Goal: Transaction & Acquisition: Purchase product/service

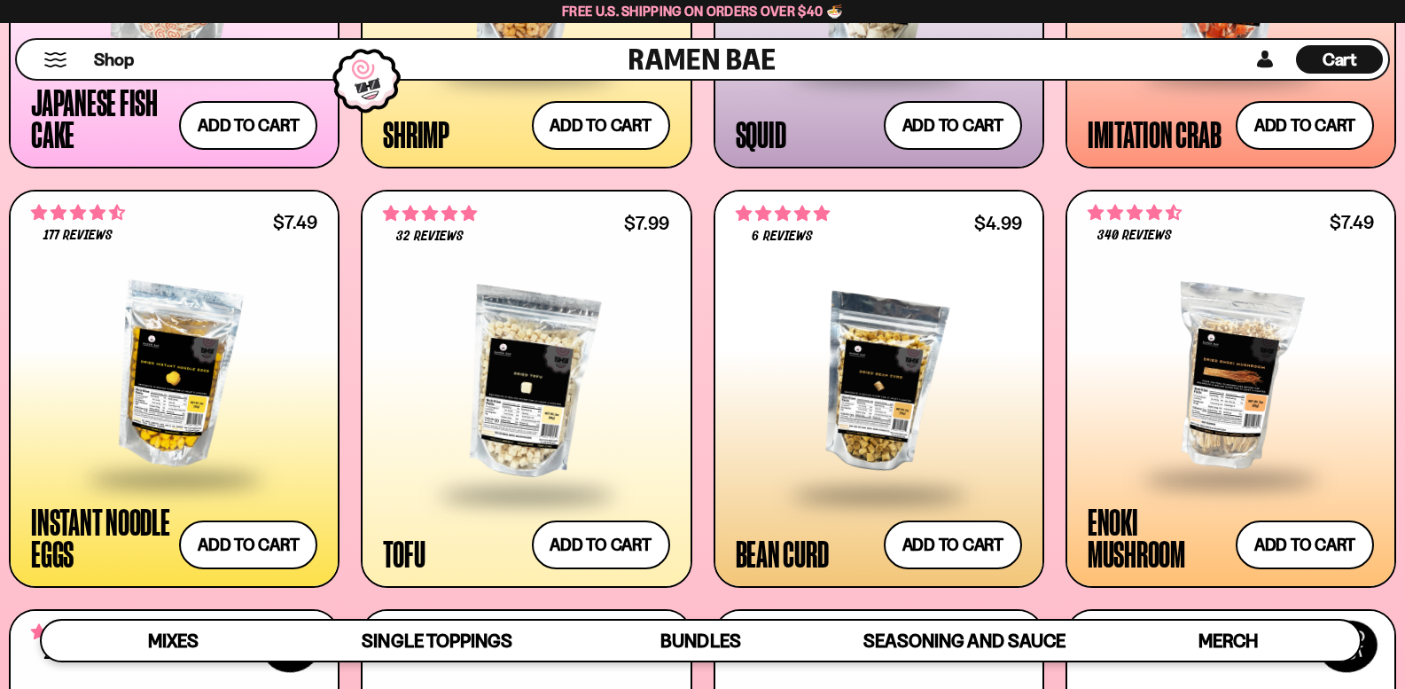
scroll to position [1870, 0]
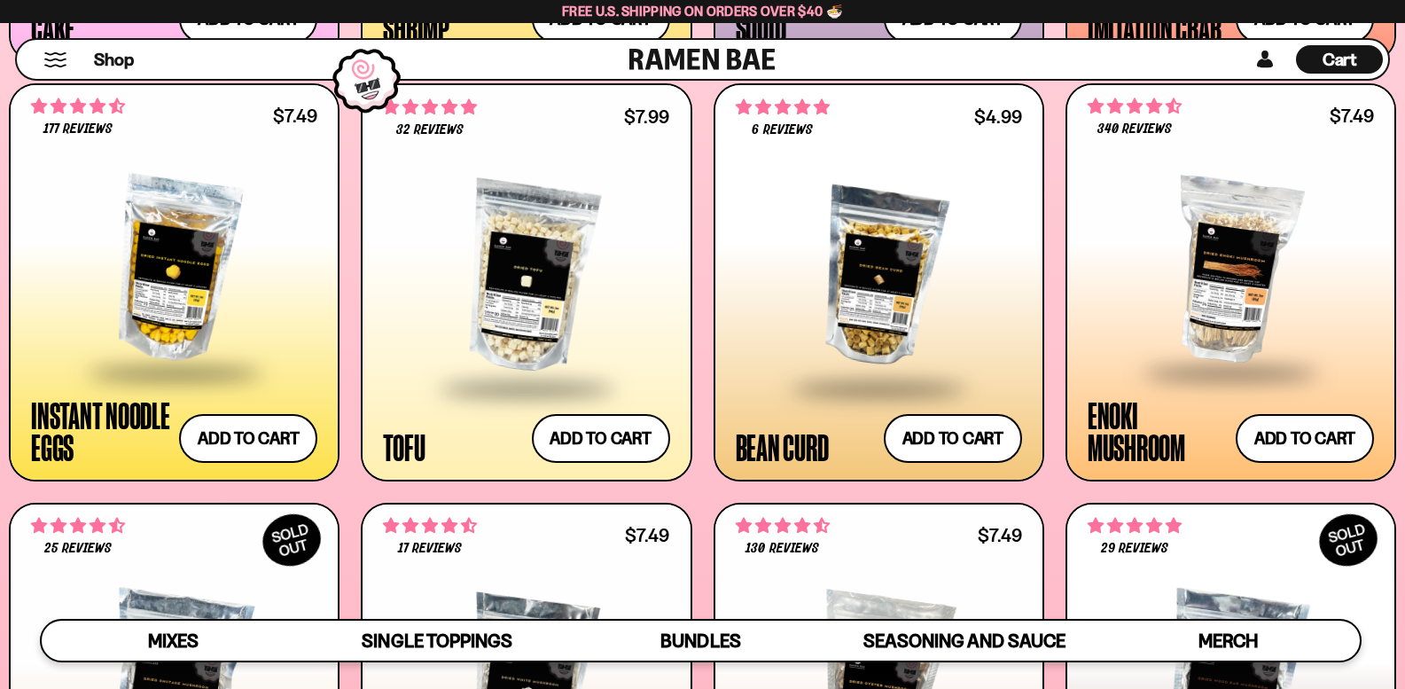
click at [167, 269] on div at bounding box center [174, 270] width 286 height 204
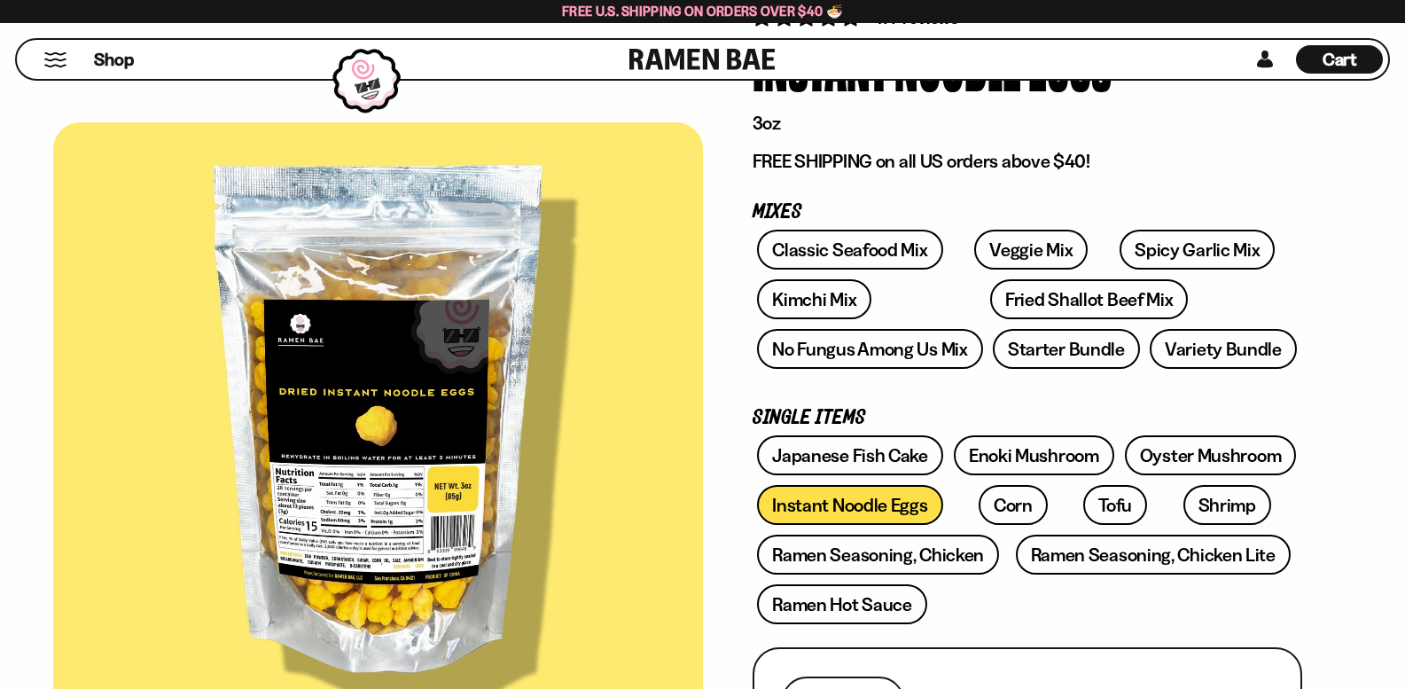
scroll to position [266, 0]
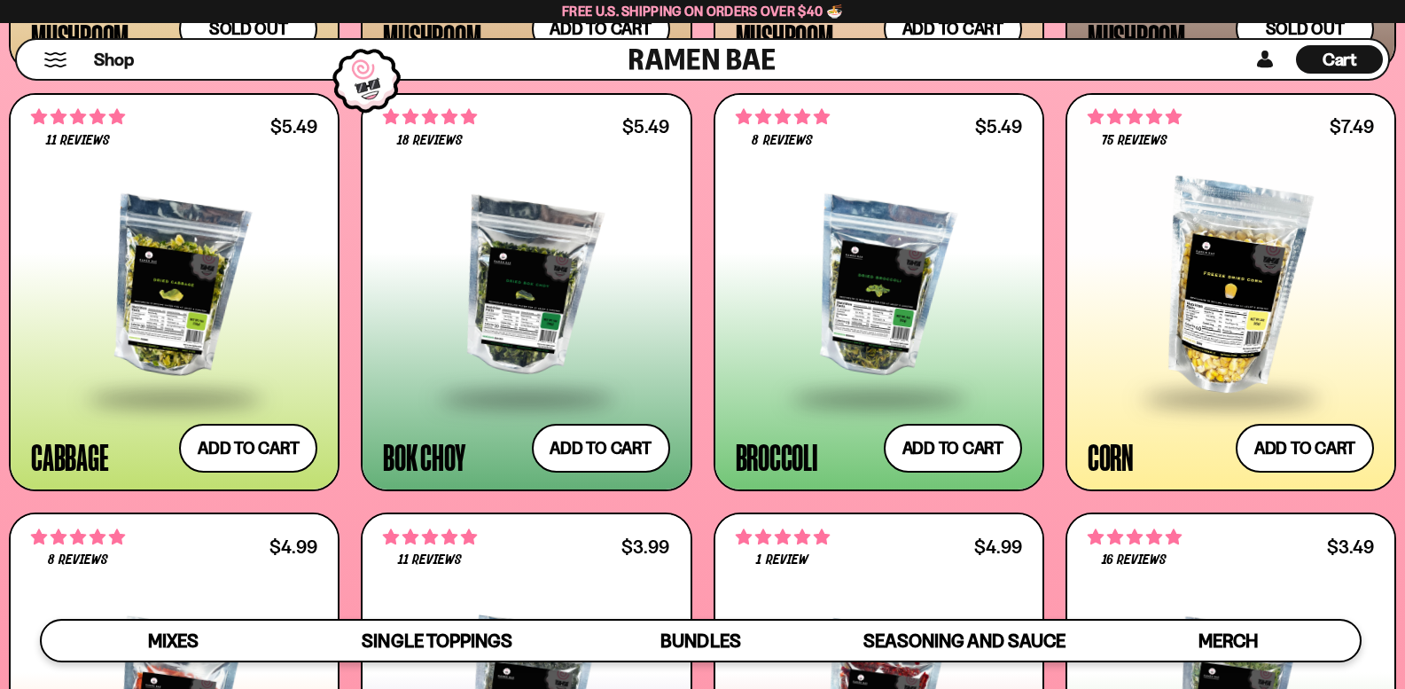
scroll to position [2845, 0]
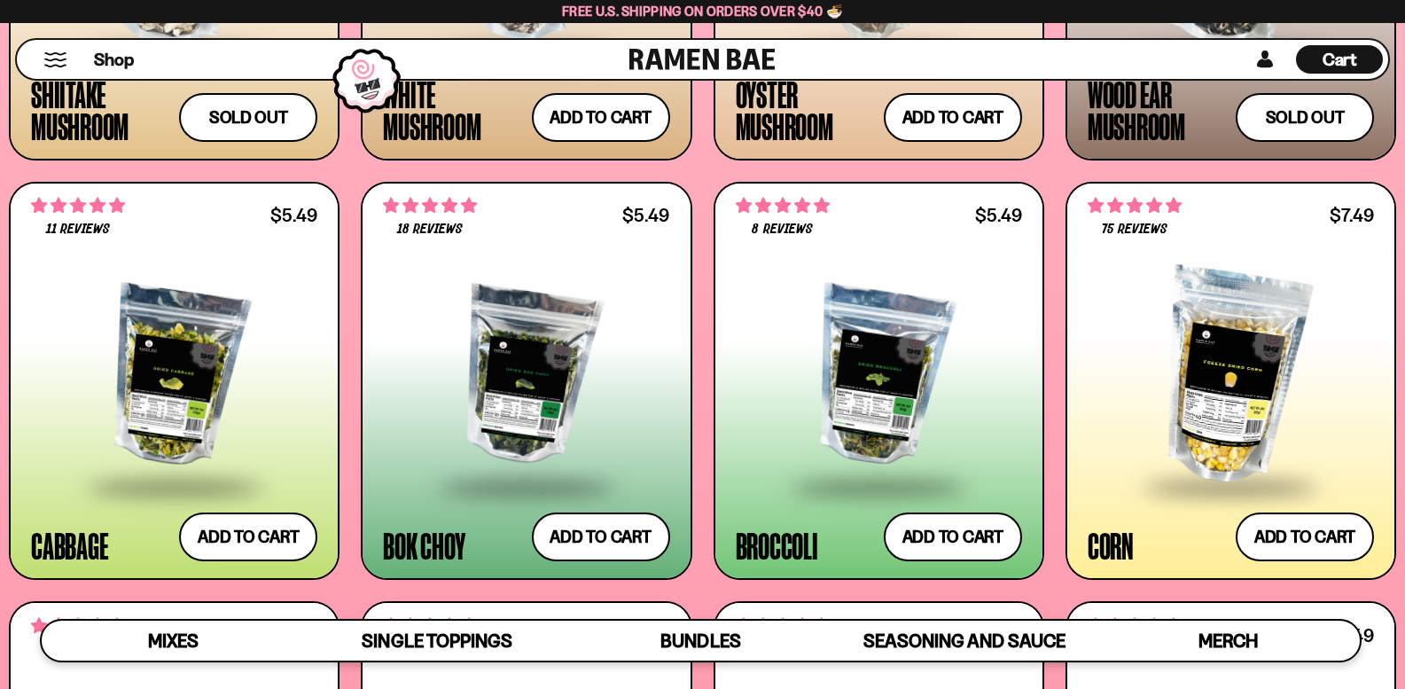
click at [864, 411] on div at bounding box center [879, 377] width 286 height 216
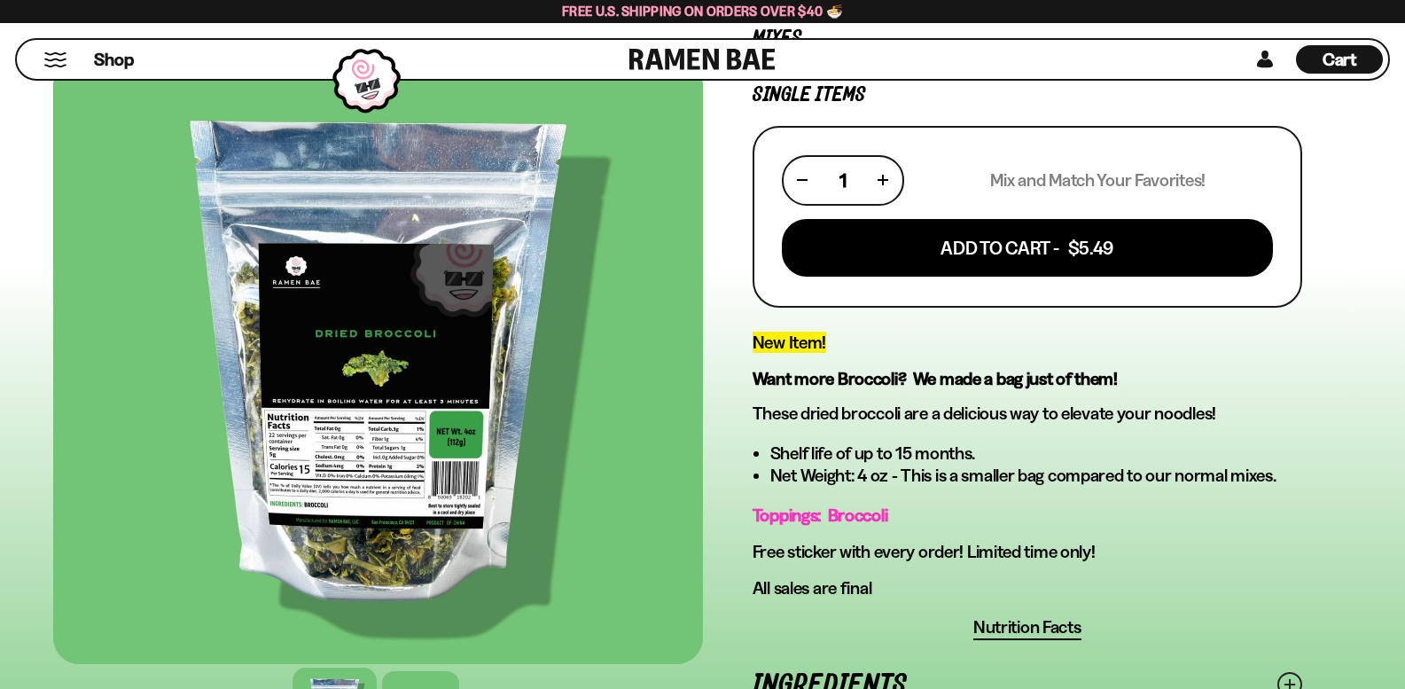
scroll to position [355, 0]
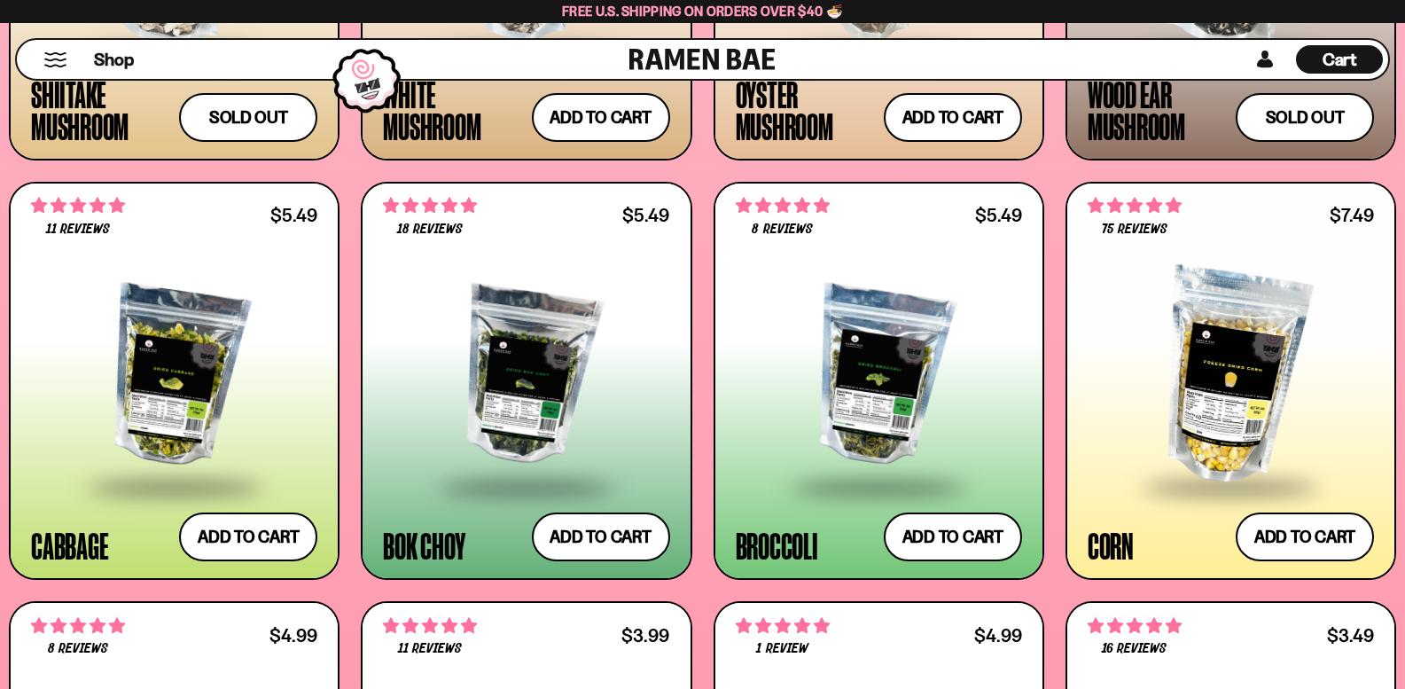
scroll to position [2934, 0]
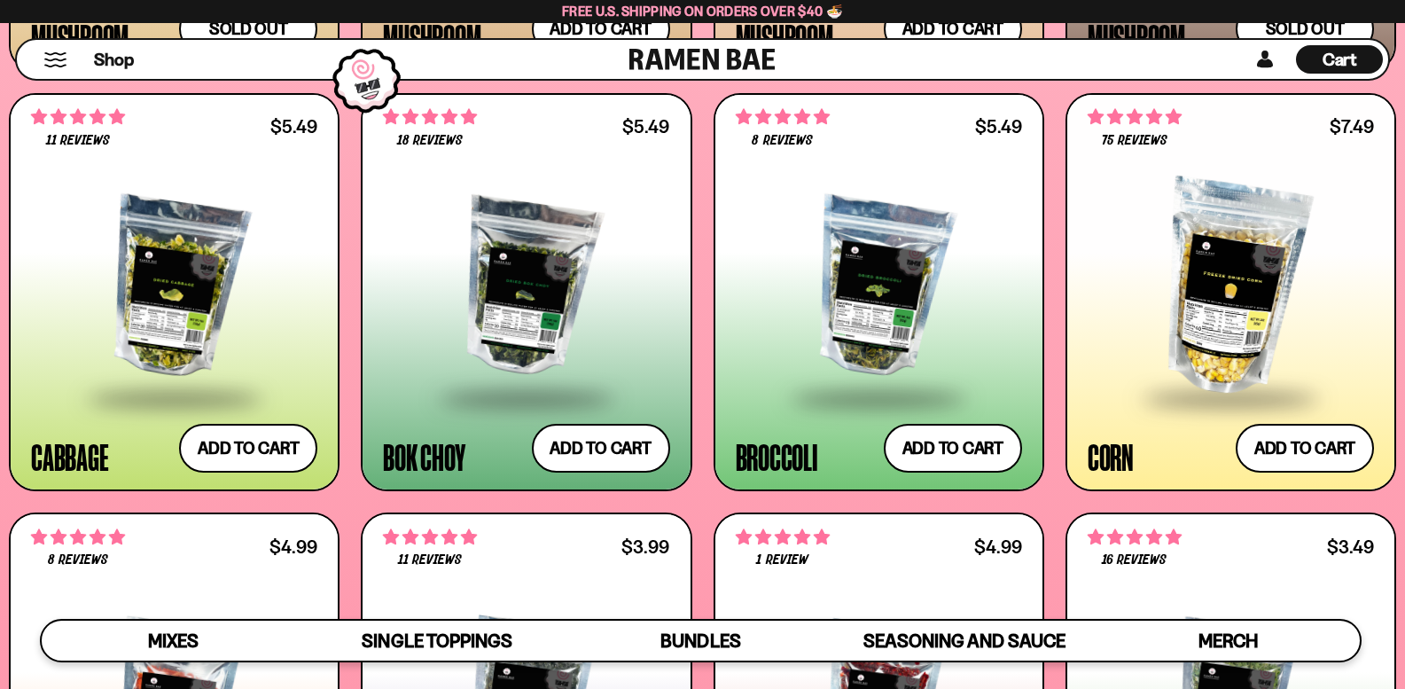
click at [538, 273] on div at bounding box center [526, 288] width 286 height 216
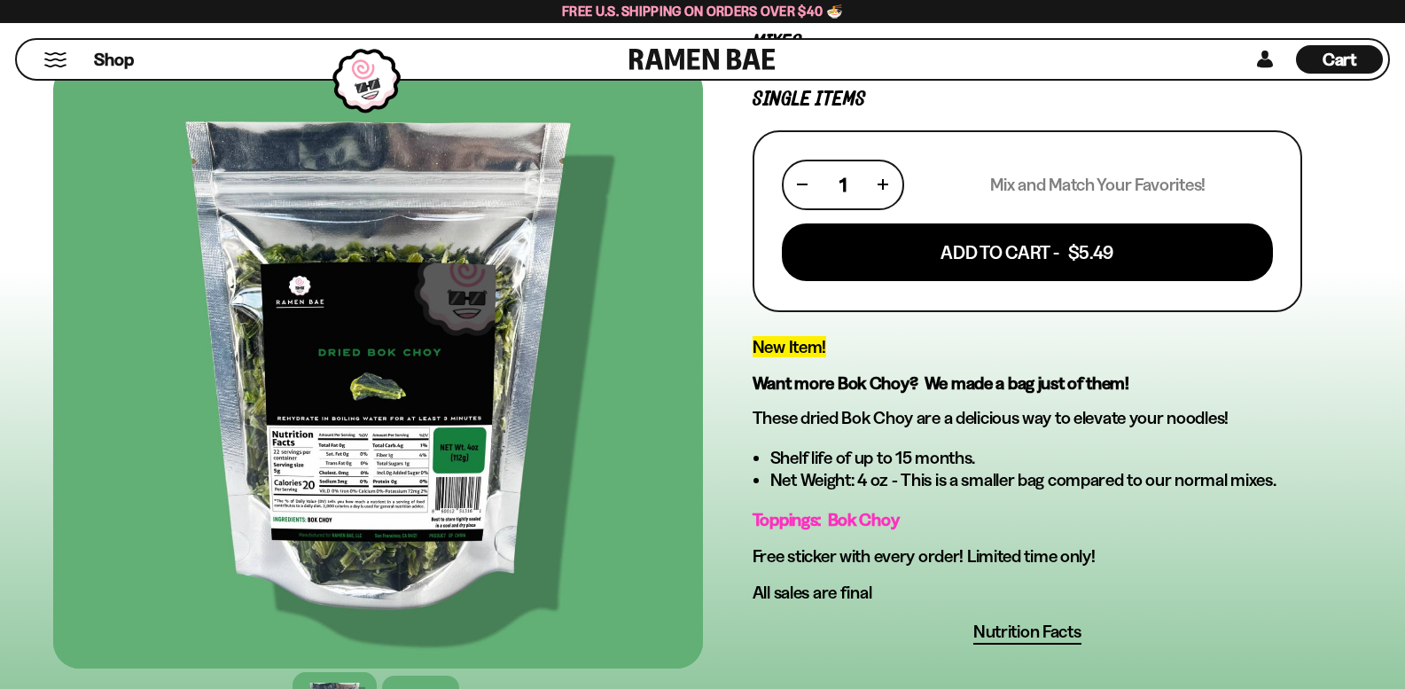
scroll to position [443, 0]
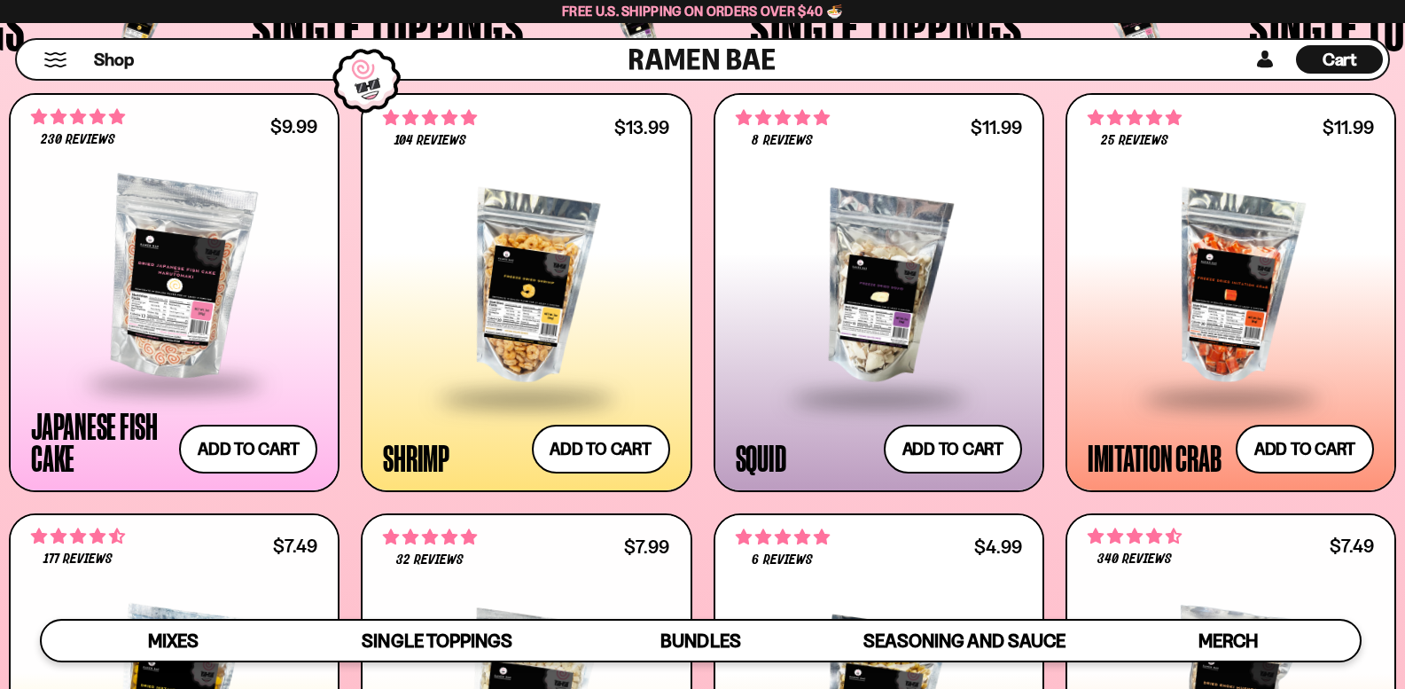
scroll to position [1604, 0]
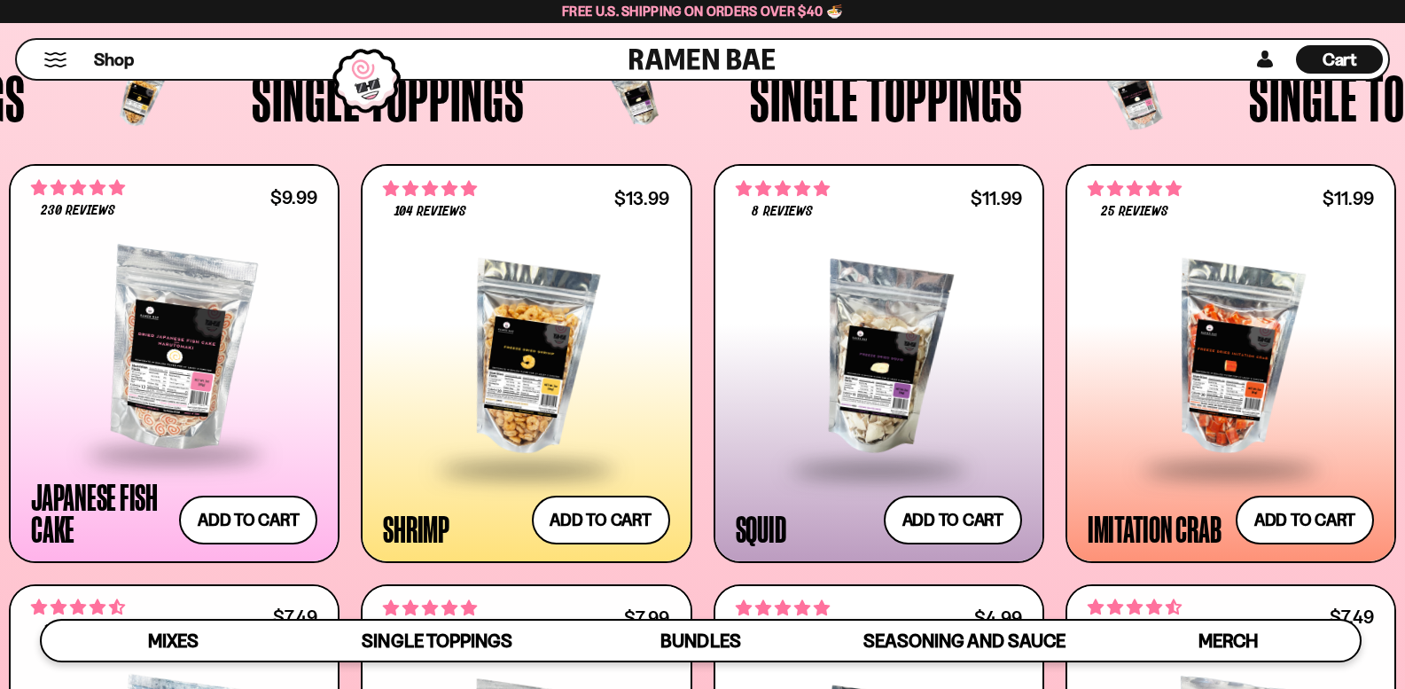
click at [536, 371] on div at bounding box center [526, 359] width 286 height 216
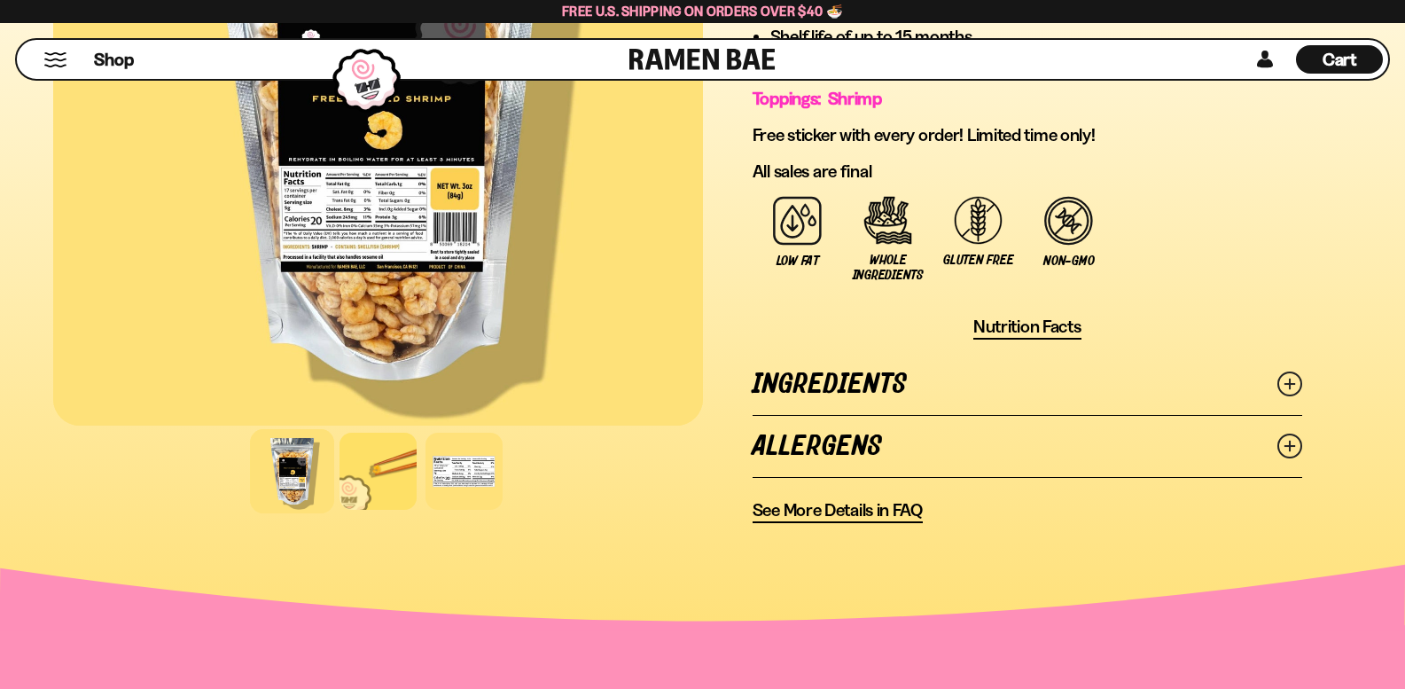
scroll to position [1241, 0]
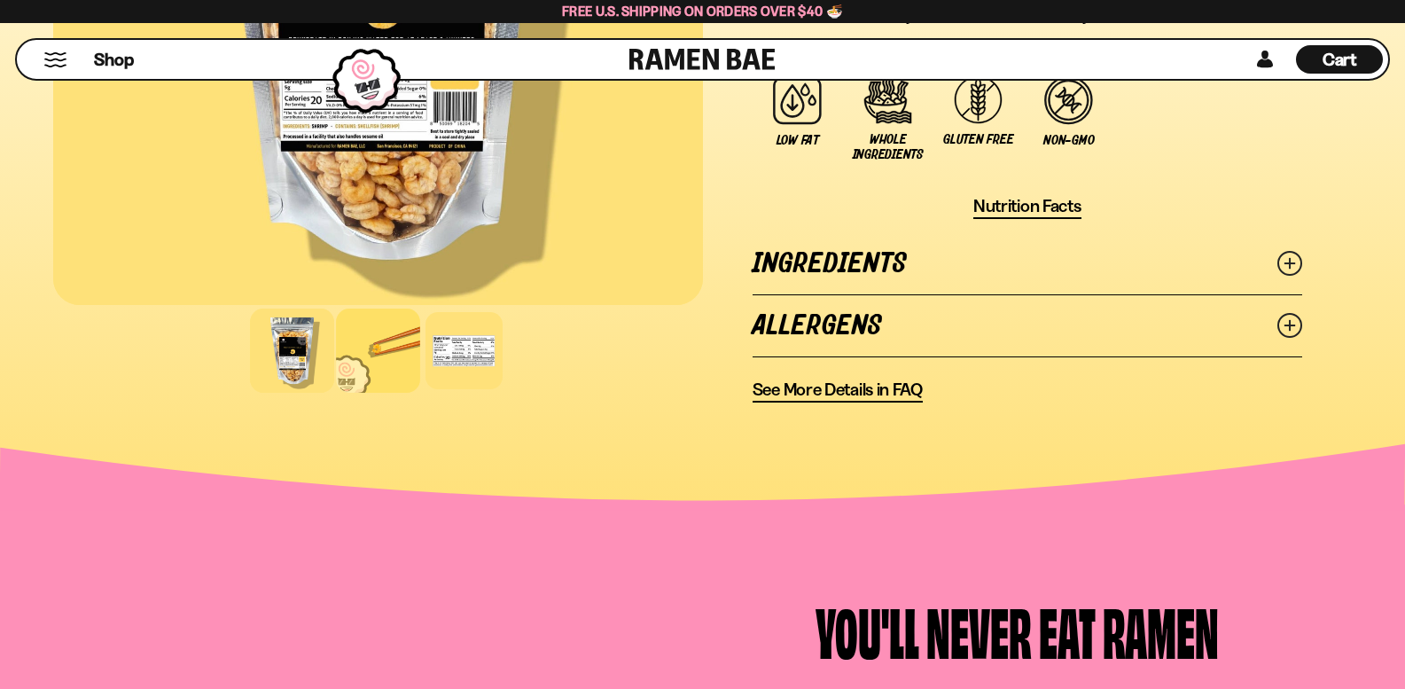
click at [393, 350] on div at bounding box center [378, 350] width 84 height 84
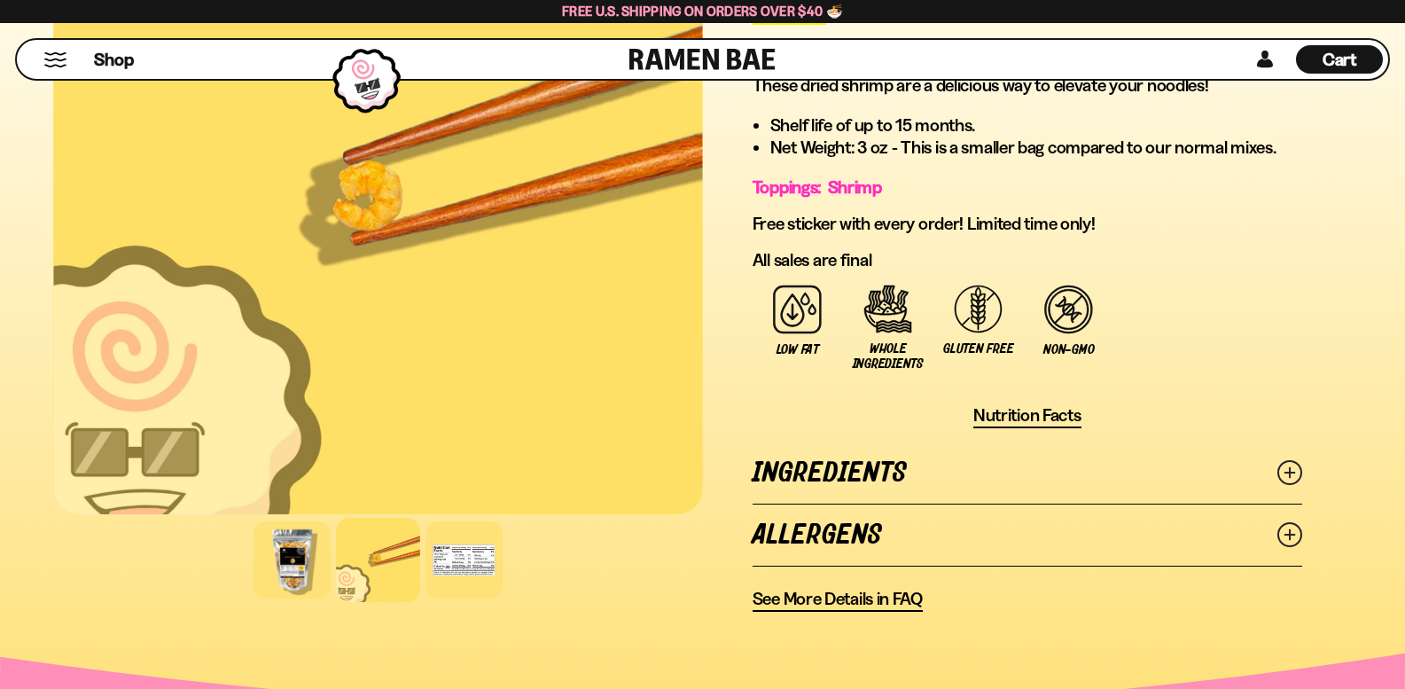
scroll to position [1064, 0]
